Goal: Contribute content

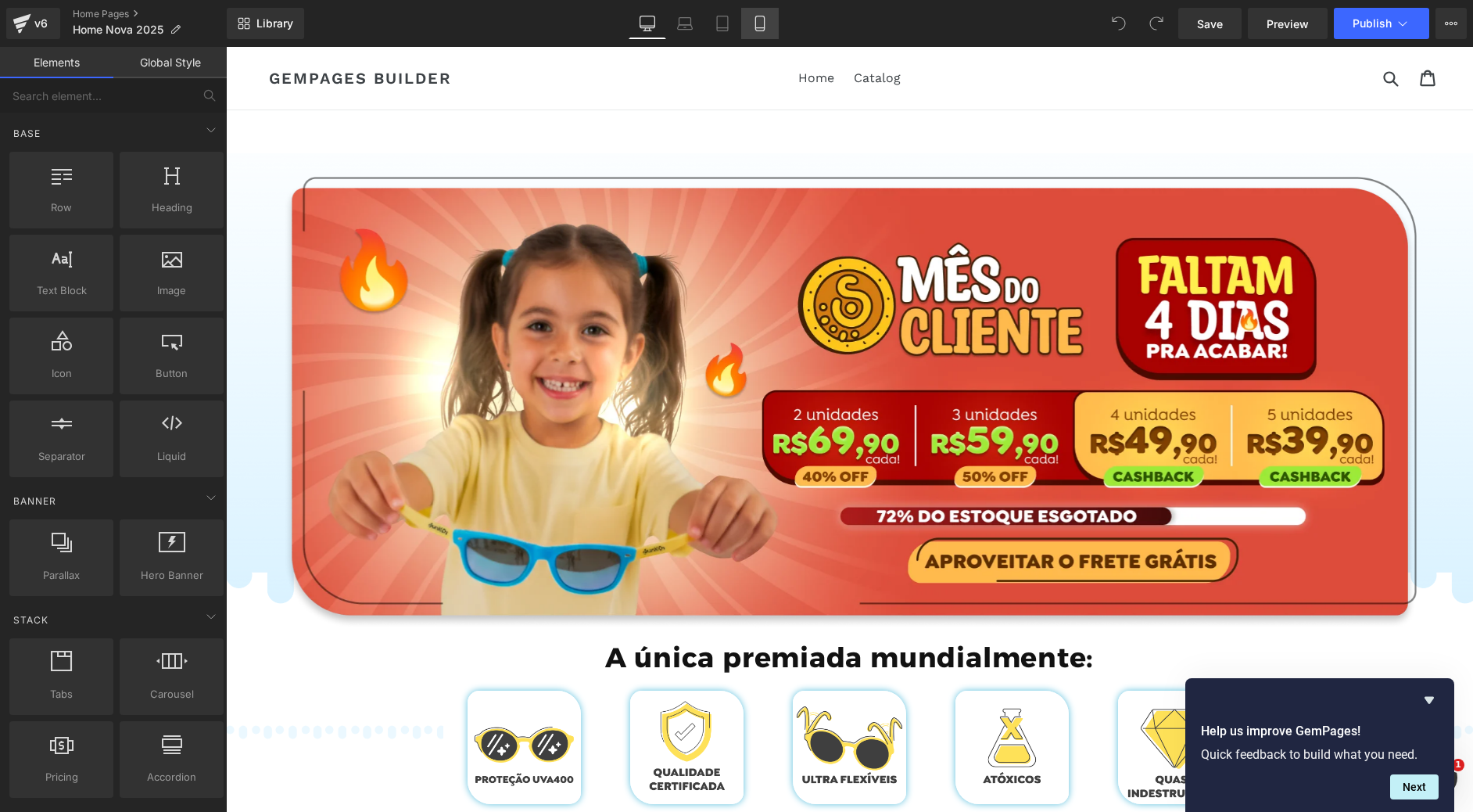
click at [763, 31] on icon at bounding box center [760, 24] width 9 height 15
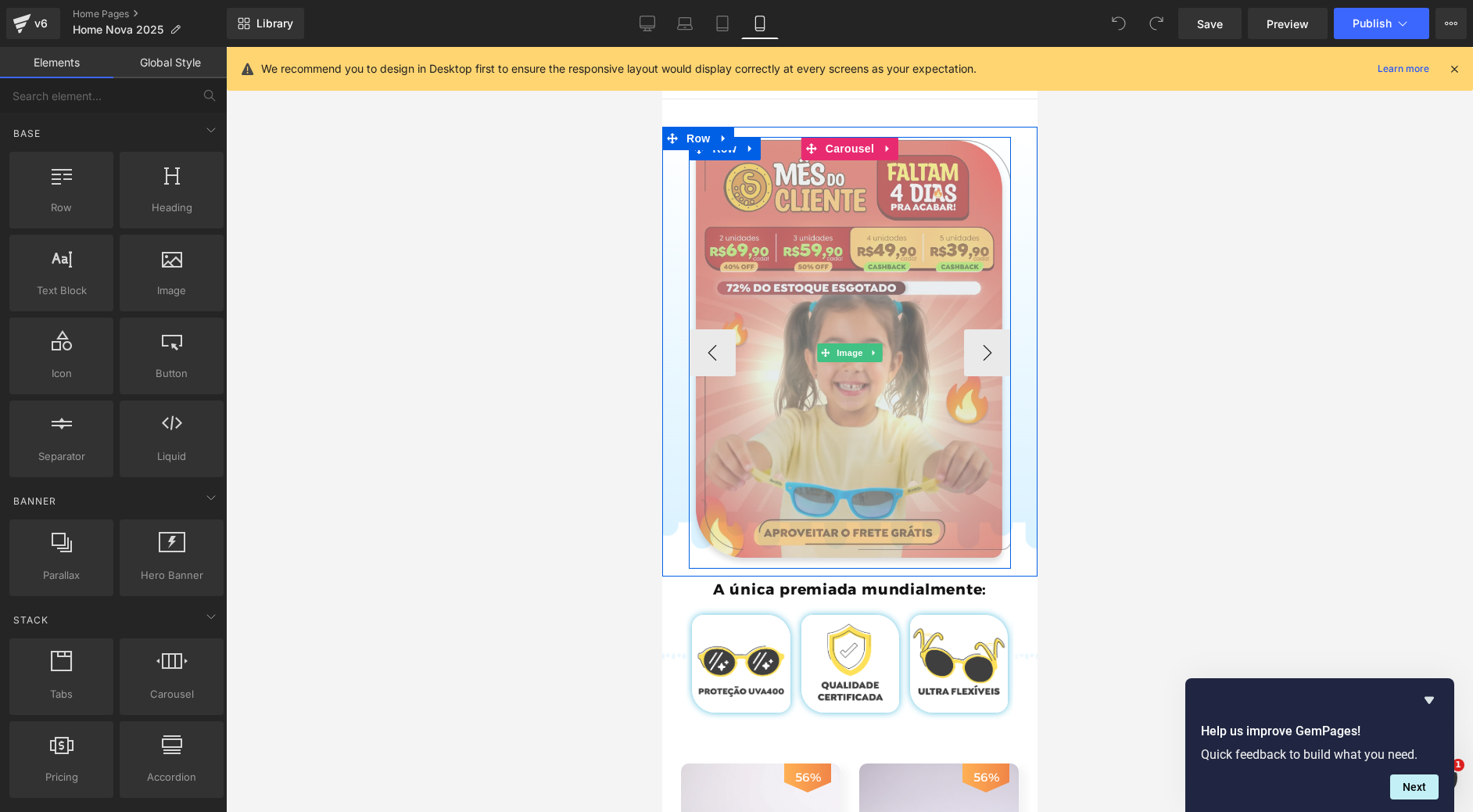
click at [858, 265] on img at bounding box center [850, 352] width 323 height 432
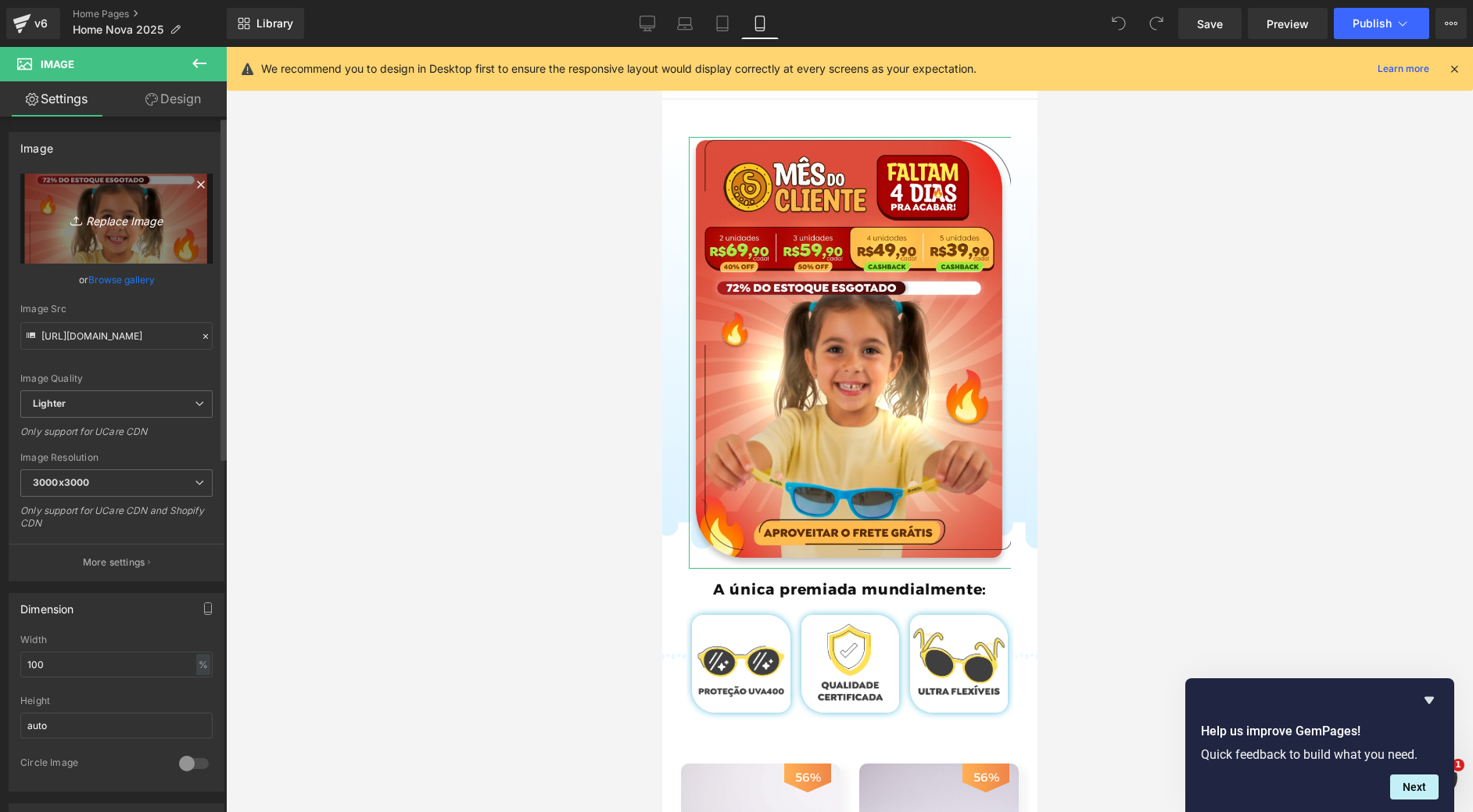
click at [110, 228] on icon "Replace Image" at bounding box center [116, 219] width 125 height 19
type input "C:\fakepath\Group 781.png"
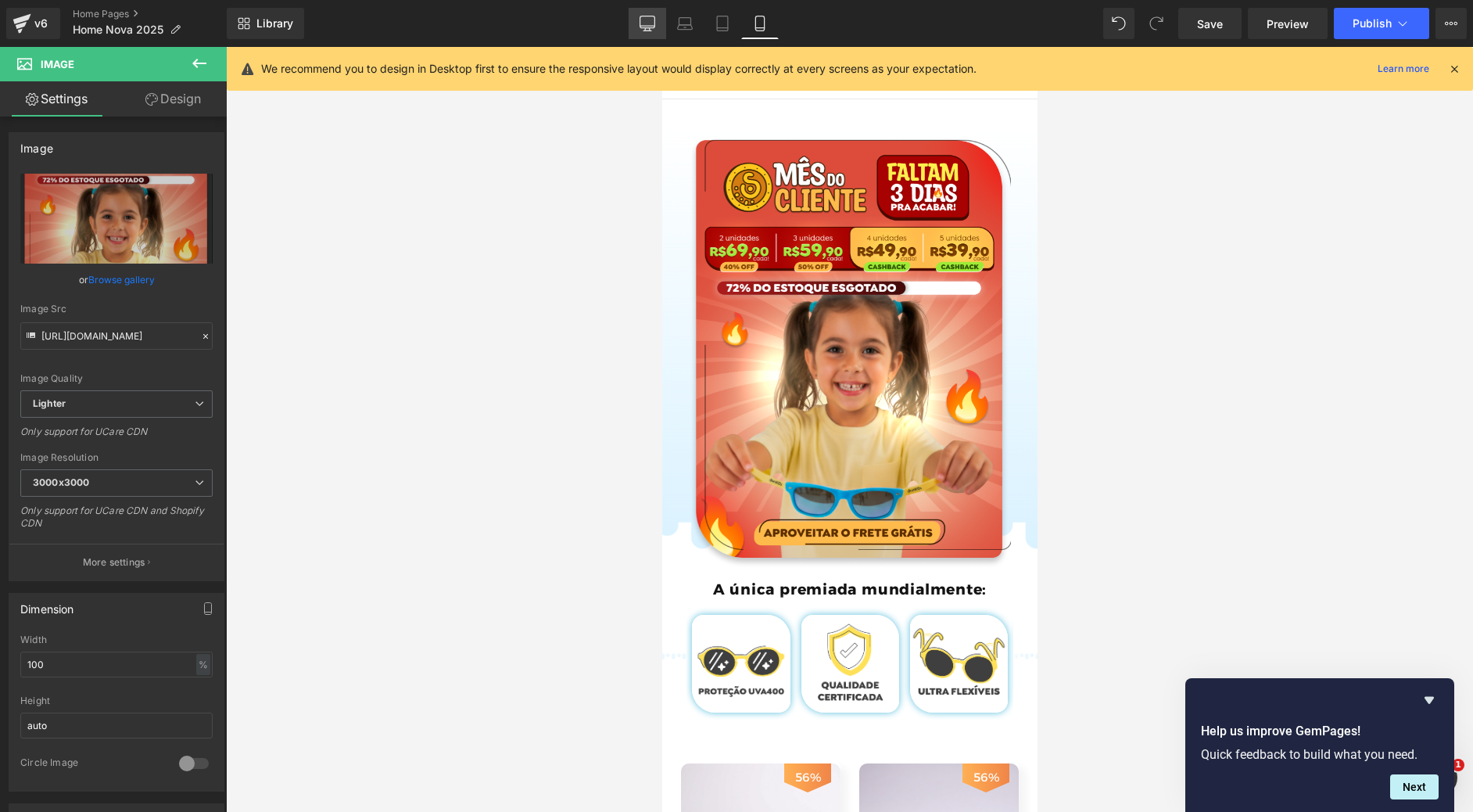
click at [649, 26] on icon at bounding box center [648, 26] width 15 height 0
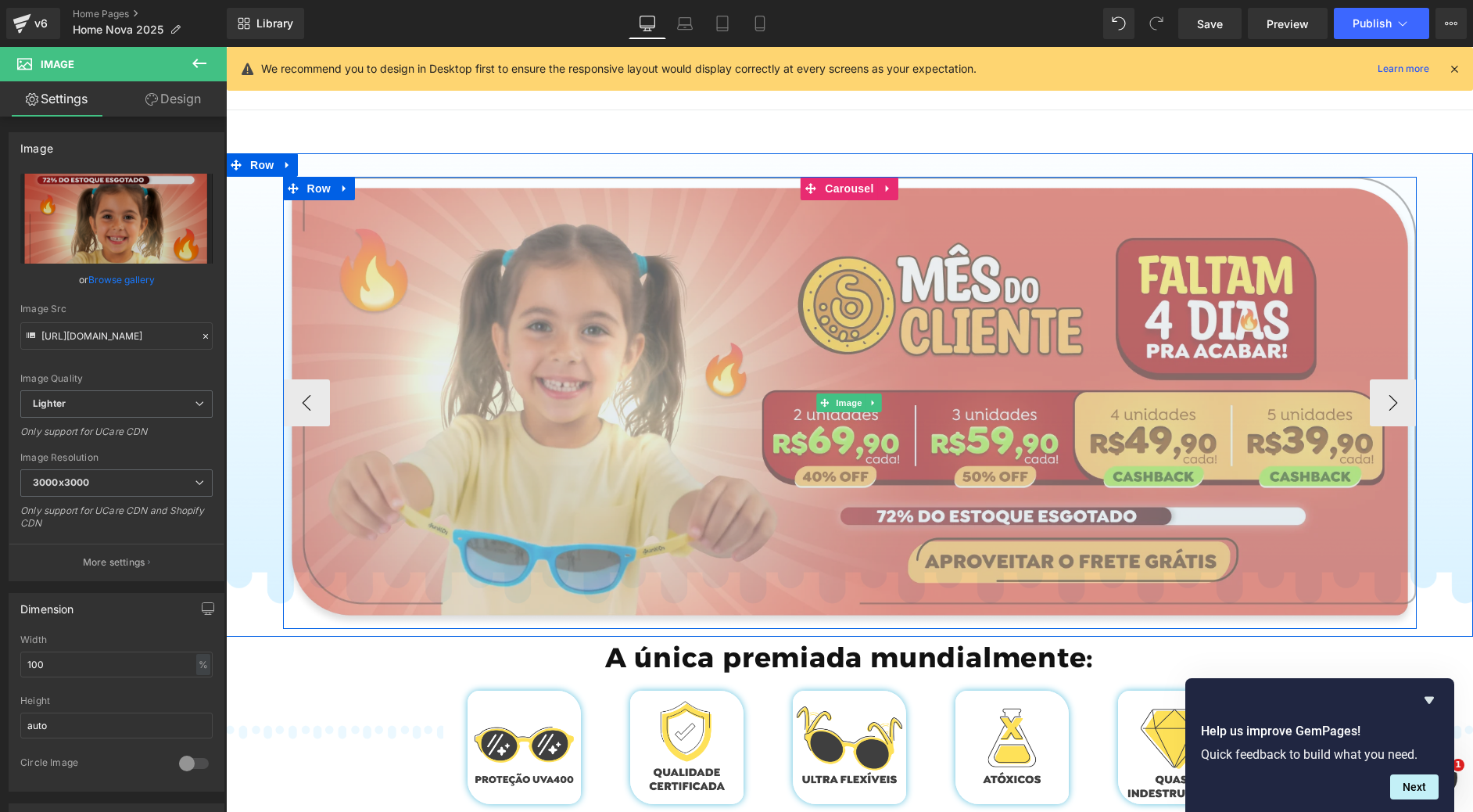
click at [848, 333] on img at bounding box center [850, 402] width 1134 height 452
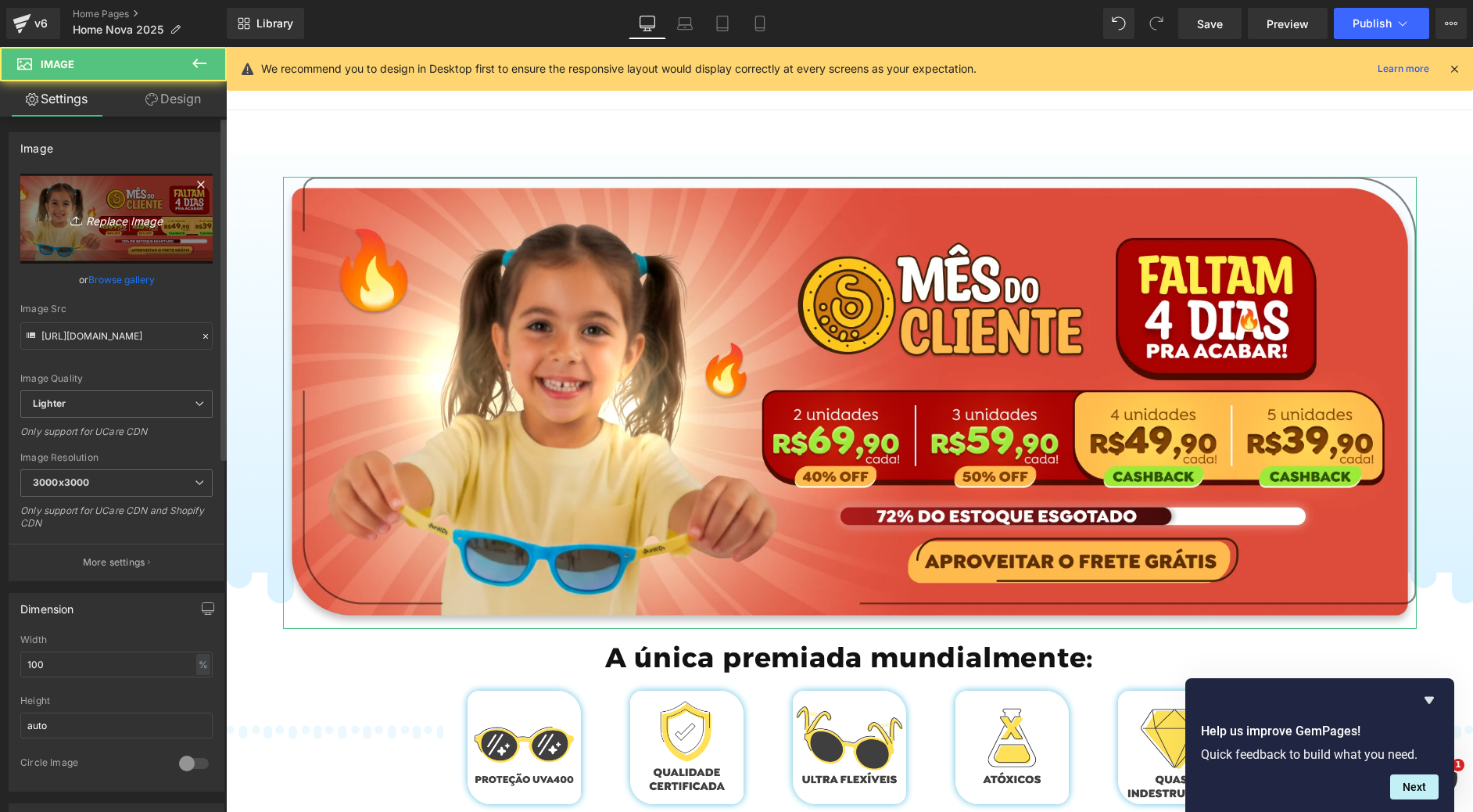
click at [108, 216] on icon "Replace Image" at bounding box center [116, 219] width 125 height 19
type input "C:\fakepath\BANNER PRODUTO MOBILE 61.png"
click at [147, 222] on icon "Replace Image" at bounding box center [116, 219] width 125 height 19
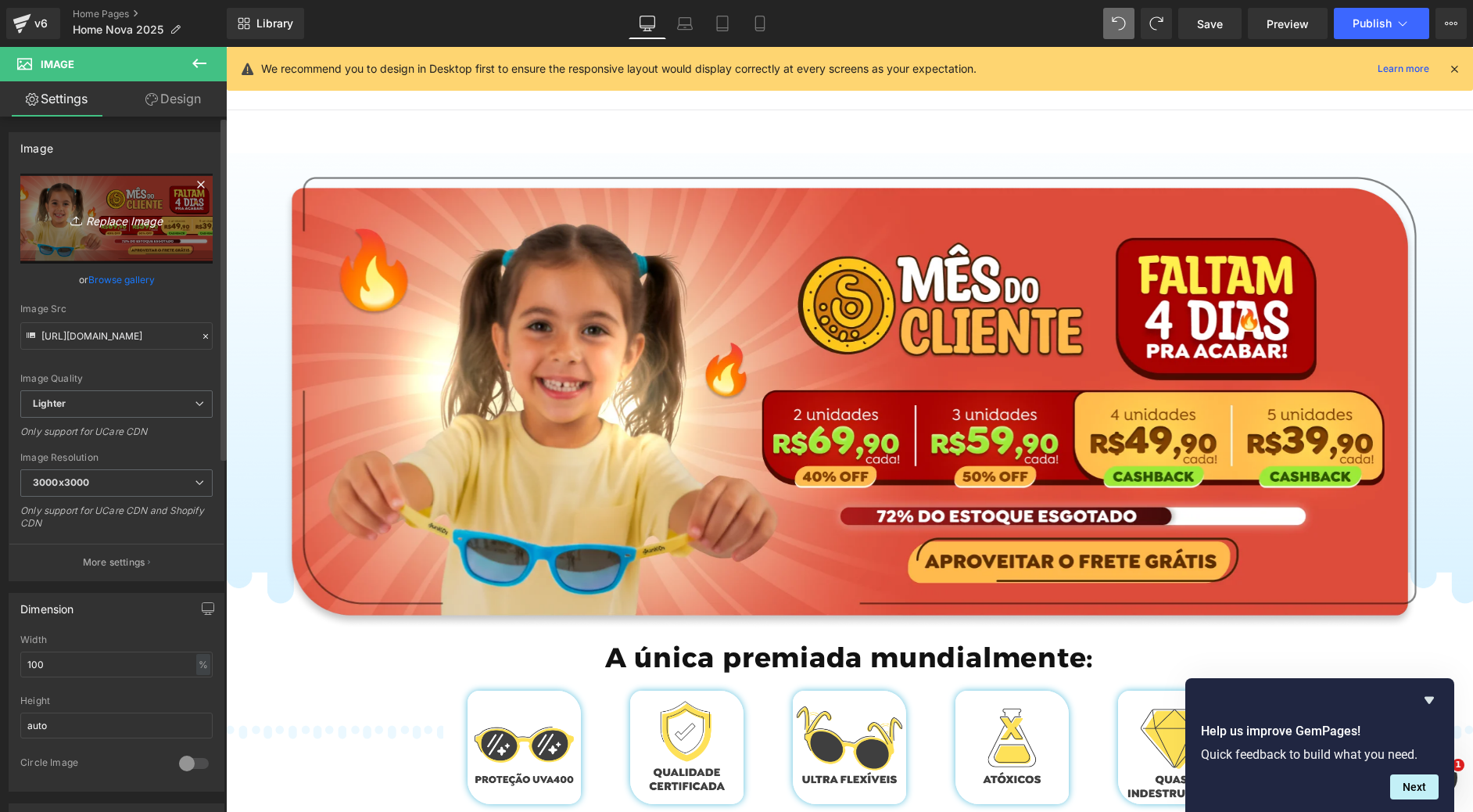
type input "C:\fakepath\Group 780.png"
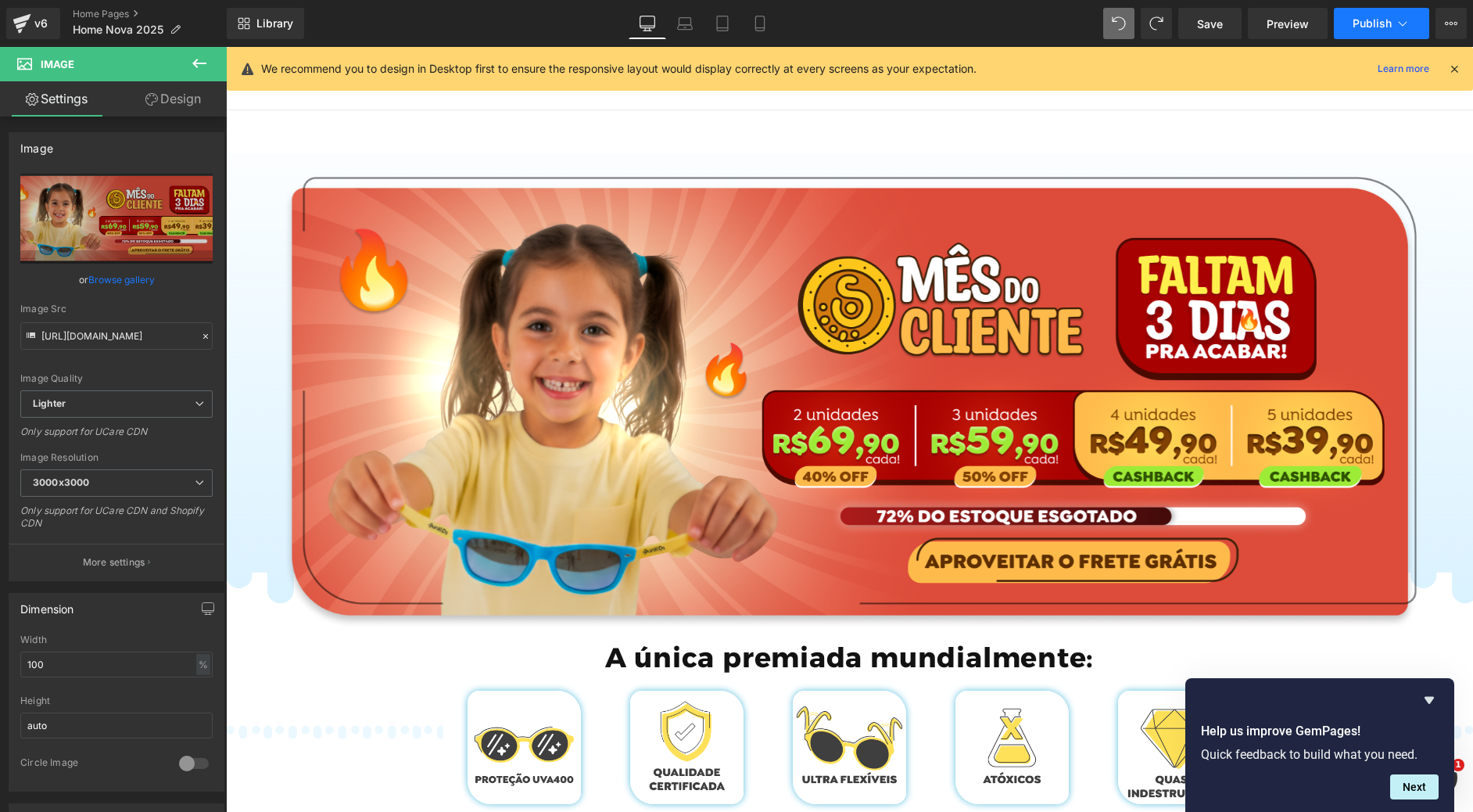
click at [1403, 22] on icon at bounding box center [1403, 24] width 16 height 16
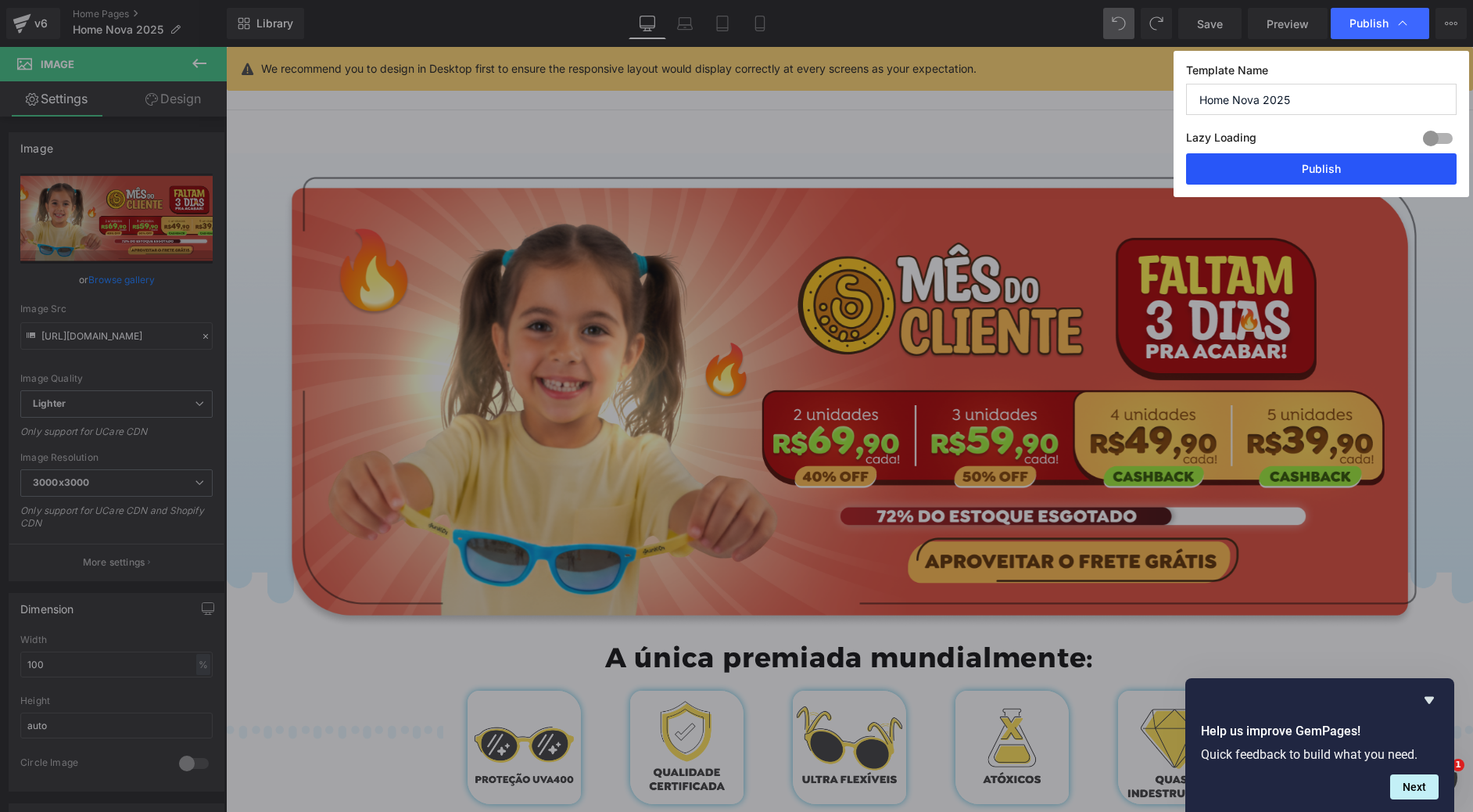
click at [1371, 157] on button "Publish" at bounding box center [1321, 169] width 271 height 31
